Goal: Contribute content

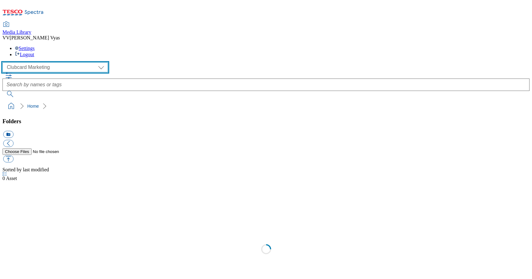
scroll to position [1, 0]
select select "flare-ghs-mktg"
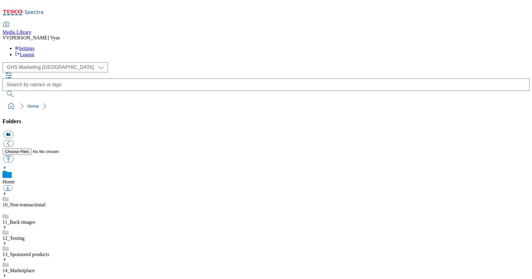
scroll to position [0, 0]
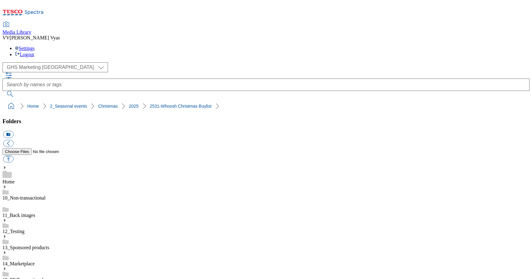
scroll to position [2, 0]
click at [13, 155] on button "button" at bounding box center [8, 158] width 10 height 7
type input "C:\fakepath\2531-486700-Taxonomy-Christmas.jpg"
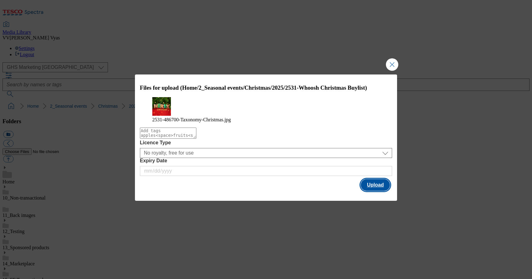
click at [377, 190] on button "Upload" at bounding box center [374, 185] width 29 height 12
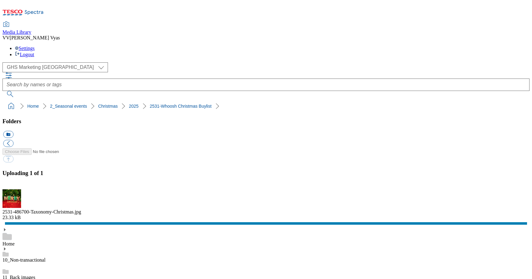
scroll to position [0, 0]
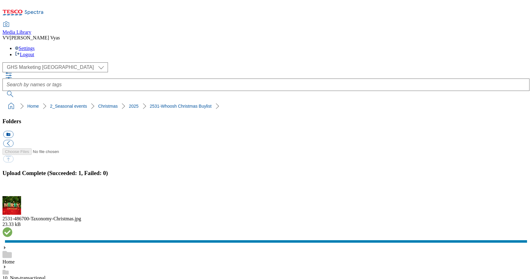
drag, startPoint x: 526, startPoint y: 148, endPoint x: 522, endPoint y: 91, distance: 57.2
click at [12, 189] on button "button" at bounding box center [7, 192] width 9 height 6
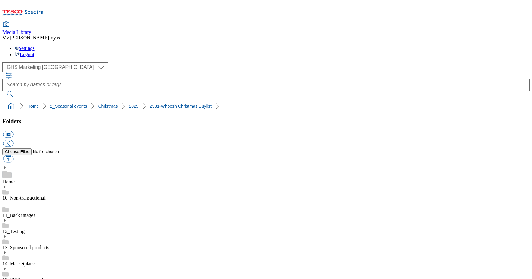
scroll to position [219, 0]
